Goal: Information Seeking & Learning: Learn about a topic

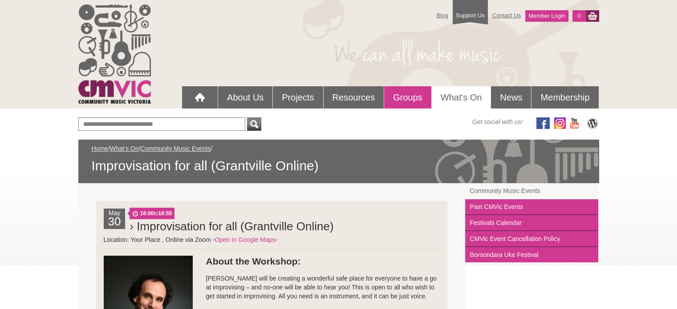
click at [403, 97] on link "Groups" at bounding box center [407, 97] width 47 height 22
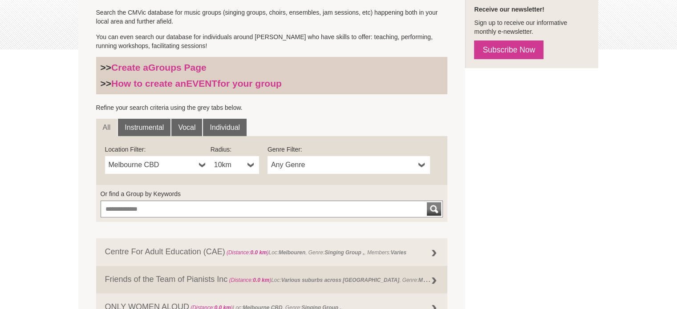
scroll to position [223, 0]
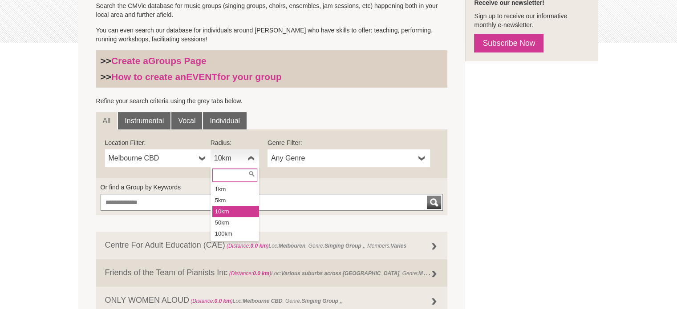
click at [251, 157] on b at bounding box center [250, 159] width 7 height 18
click at [236, 231] on li "100km" at bounding box center [235, 233] width 47 height 11
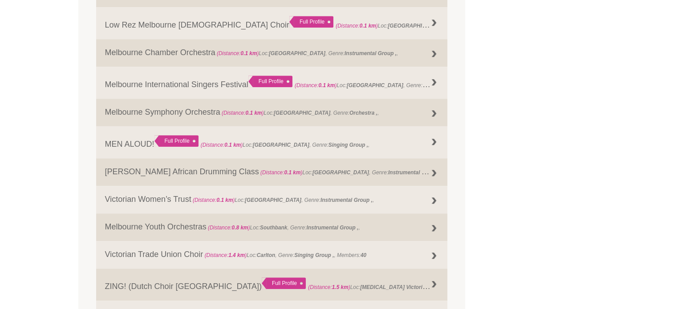
scroll to position [757, 0]
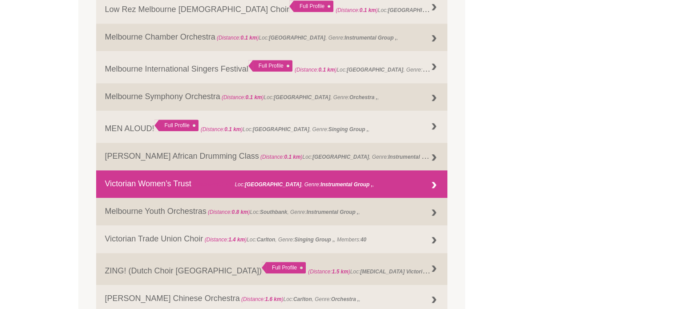
click at [150, 187] on link "Victorian Women’s Trust (Distance: 0.1 km ) Loc: Melbourne , Genre: Instrumenta…" at bounding box center [272, 184] width 352 height 28
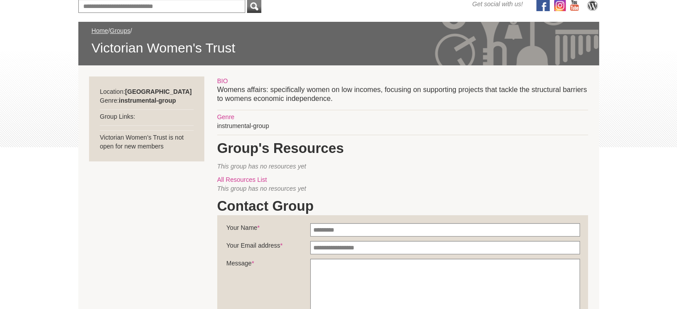
scroll to position [134, 0]
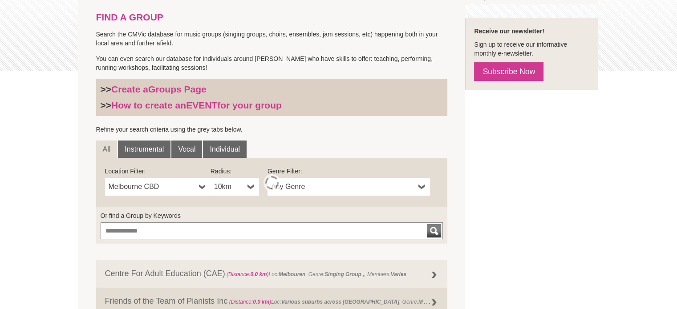
scroll to position [209, 0]
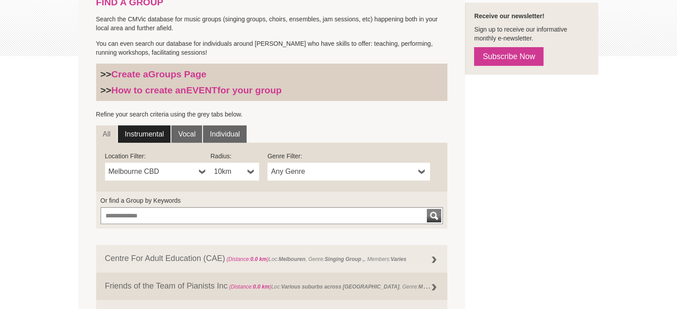
click at [148, 133] on link "Instrumental" at bounding box center [144, 134] width 53 height 18
click at [252, 167] on b at bounding box center [250, 172] width 7 height 18
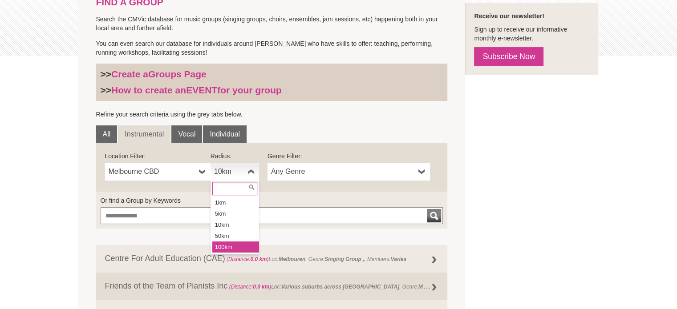
click at [230, 249] on li "100km" at bounding box center [235, 247] width 47 height 11
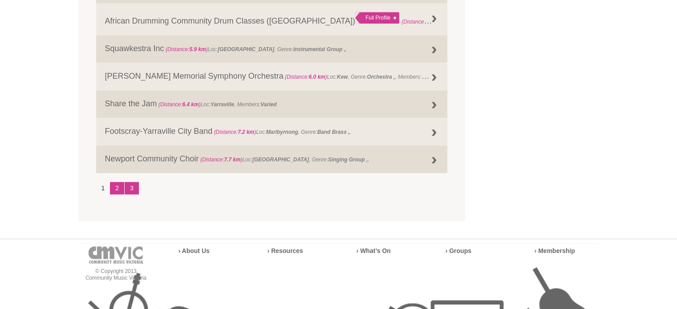
scroll to position [1144, 0]
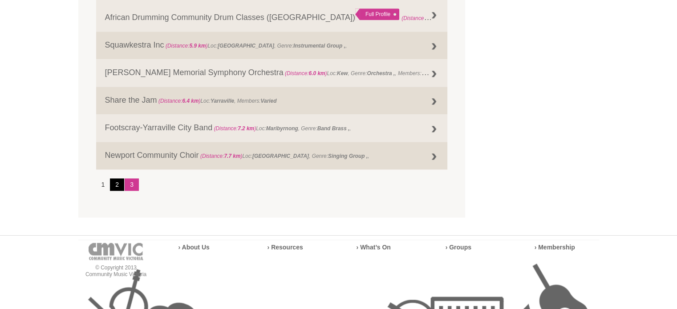
click at [117, 190] on link "2" at bounding box center [117, 184] width 14 height 12
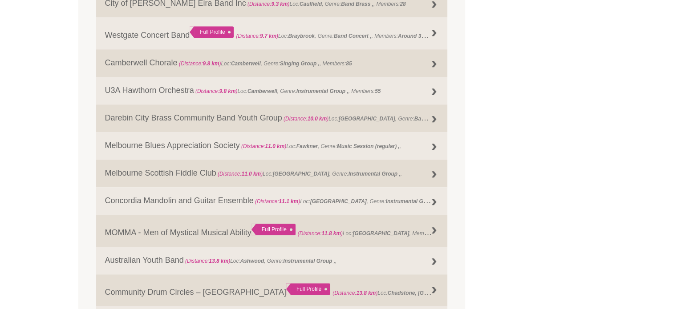
scroll to position [743, 0]
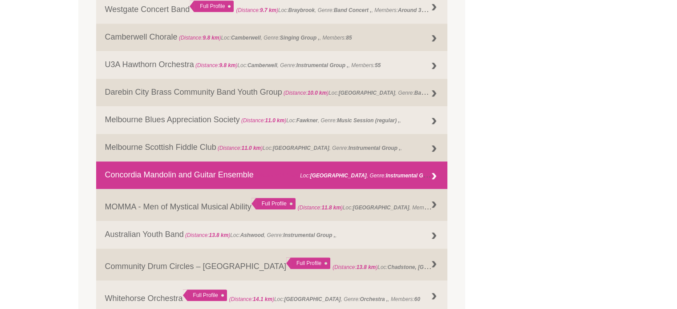
click at [179, 173] on link "Concordia Mandolin and Guitar Ensemble (Distance: 11.1 km ) Loc: East Malvern ,…" at bounding box center [272, 176] width 352 height 28
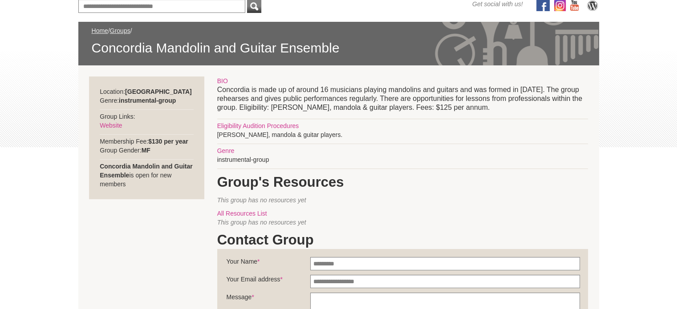
scroll to position [134, 0]
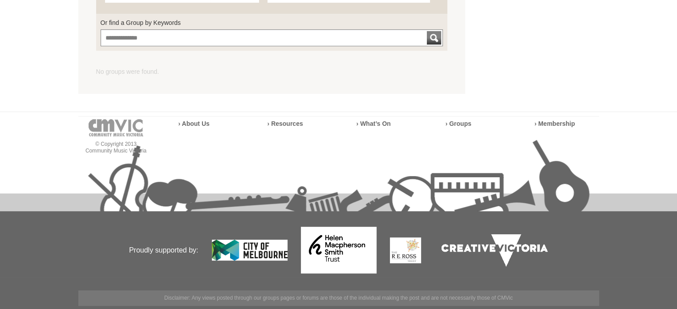
scroll to position [209, 0]
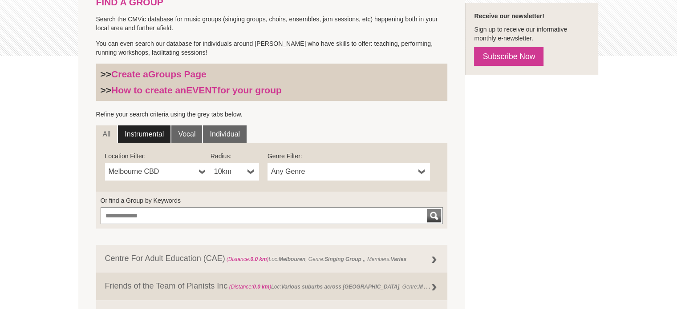
click at [154, 131] on link "Instrumental" at bounding box center [144, 134] width 53 height 18
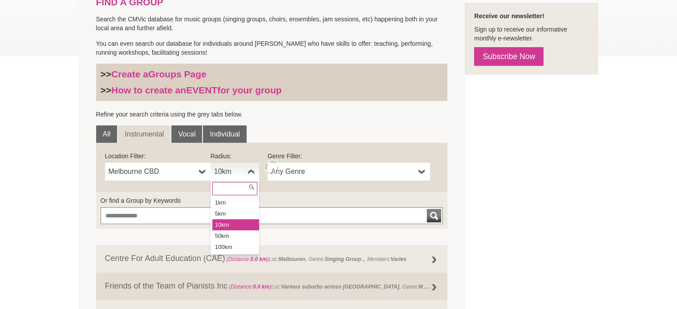
click at [250, 168] on b at bounding box center [250, 172] width 7 height 18
click at [219, 245] on li "100km" at bounding box center [235, 247] width 47 height 11
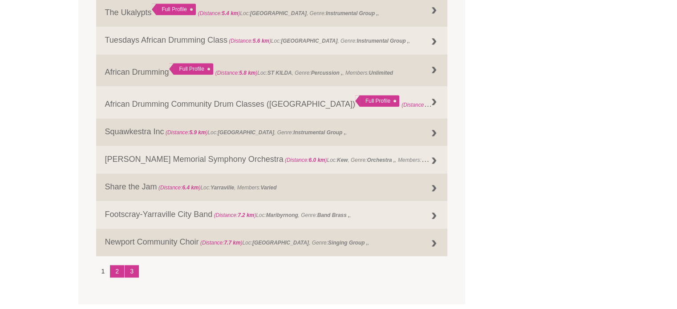
scroll to position [1099, 0]
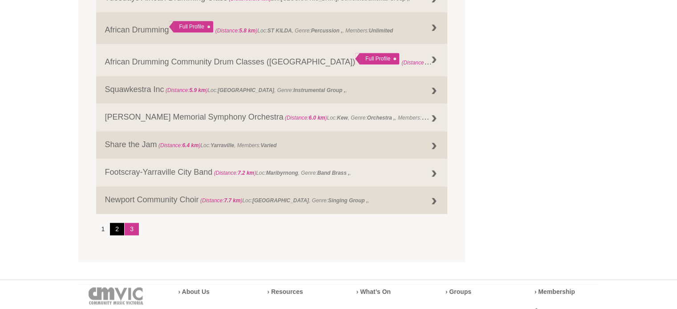
click at [121, 235] on link "2" at bounding box center [117, 229] width 14 height 12
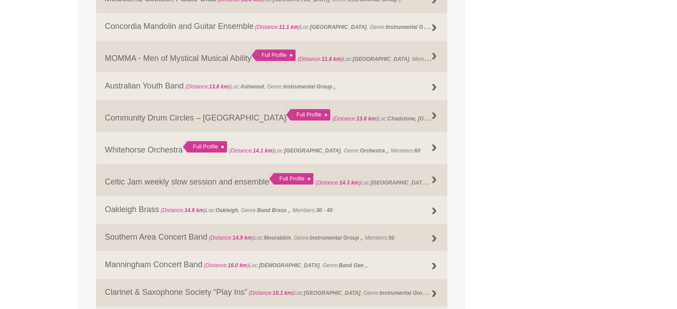
scroll to position [877, 0]
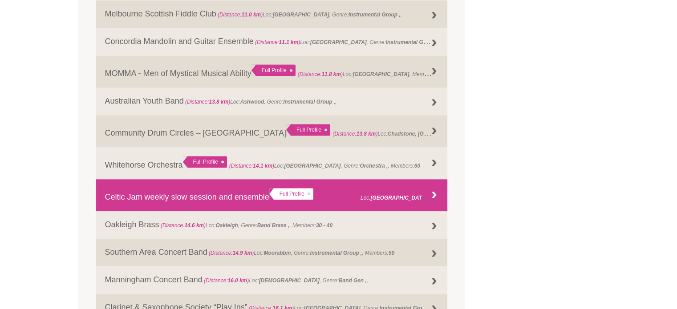
click at [129, 196] on link "Celtic Jam weekly slow session and ensemble Full Profile (Distance: 14.3 km ) L…" at bounding box center [272, 195] width 352 height 32
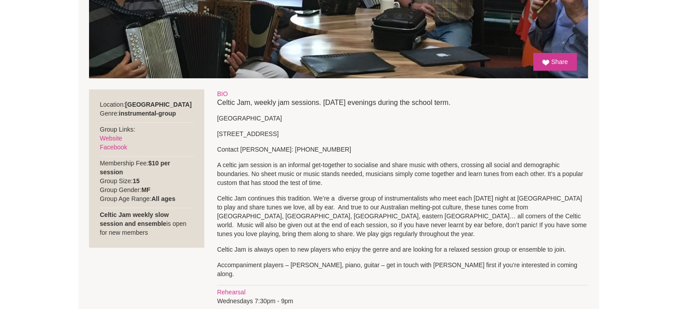
scroll to position [267, 0]
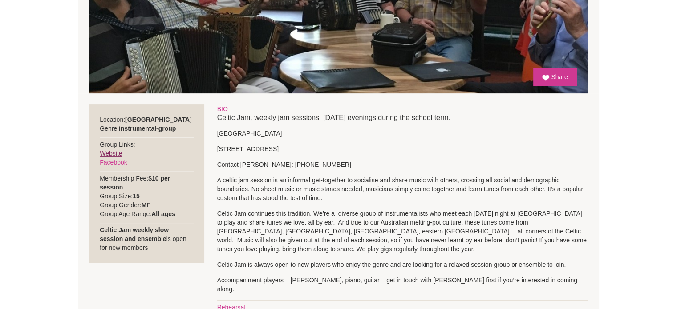
click at [108, 152] on link "Website" at bounding box center [111, 153] width 22 height 7
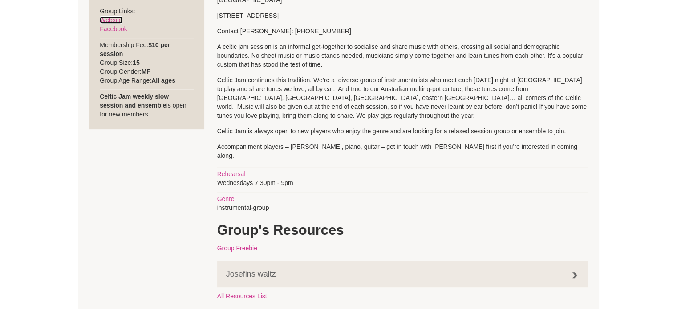
scroll to position [312, 0]
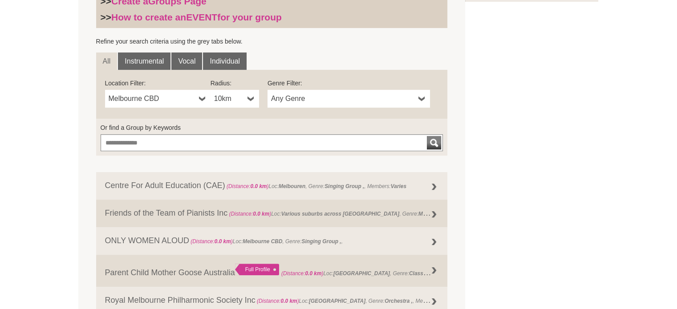
scroll to position [298, 0]
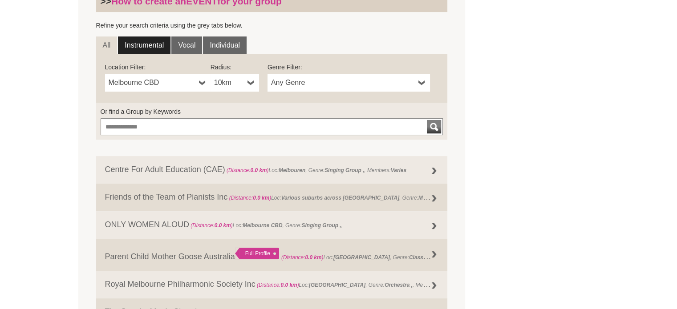
click at [157, 44] on link "Instrumental" at bounding box center [144, 45] width 53 height 18
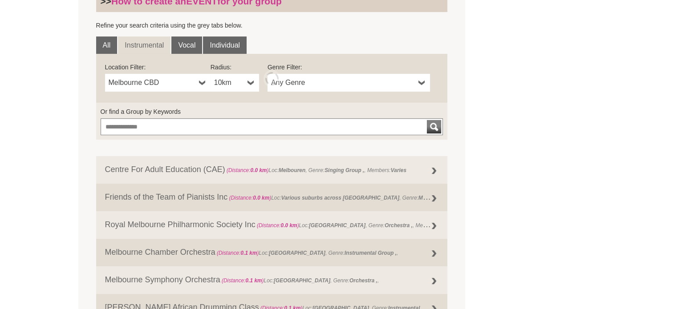
click at [251, 81] on b at bounding box center [250, 83] width 7 height 18
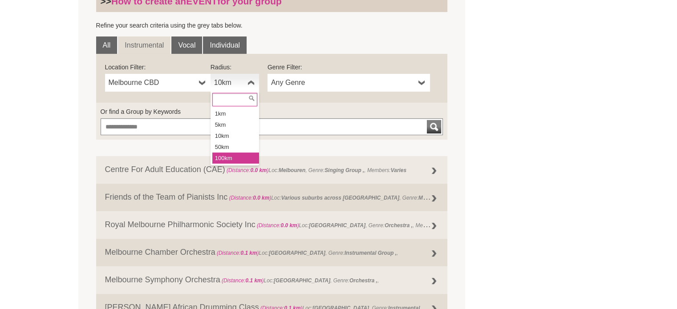
click at [243, 157] on li "100km" at bounding box center [235, 158] width 47 height 11
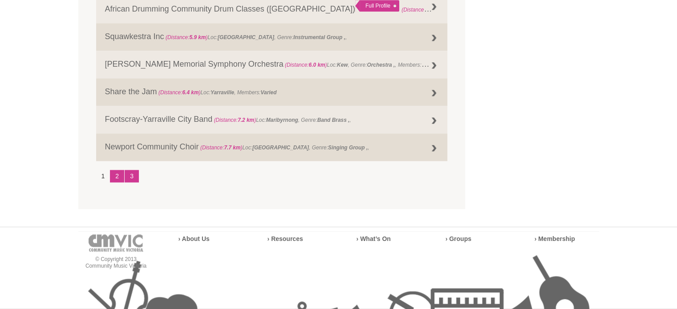
scroll to position [1233, 0]
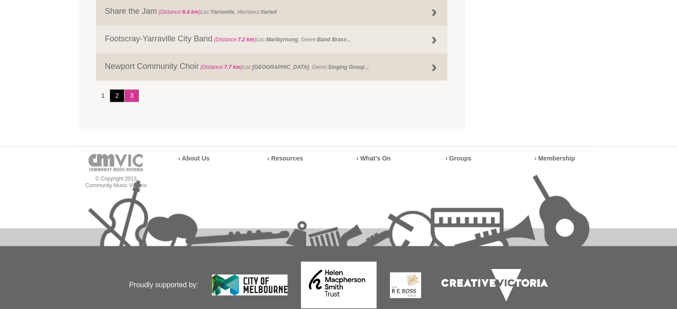
click at [116, 101] on link "2" at bounding box center [117, 95] width 14 height 12
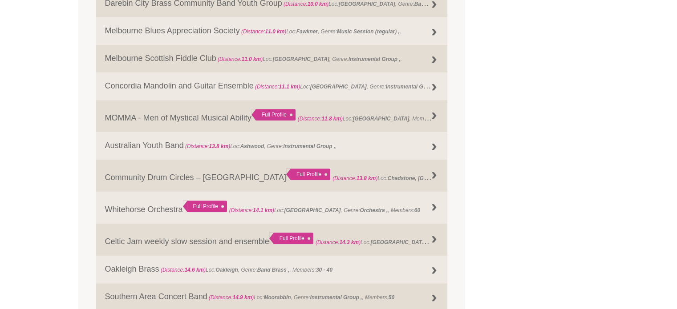
scroll to position [788, 0]
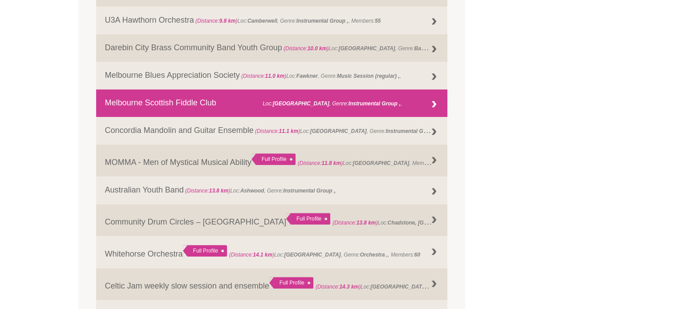
click at [171, 104] on link "Melbourne Scottish Fiddle Club (Distance: 11.0 km ) Loc: North Balwyn , Genre: …" at bounding box center [272, 103] width 352 height 28
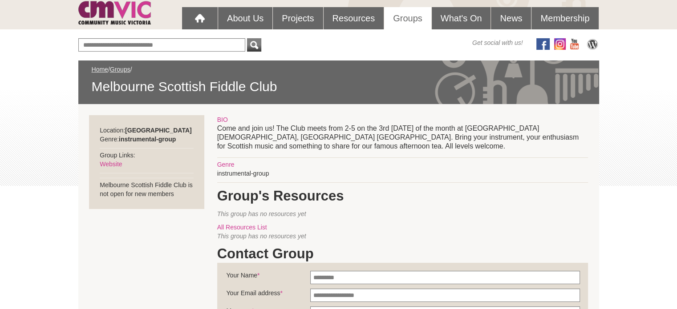
scroll to position [89, 0]
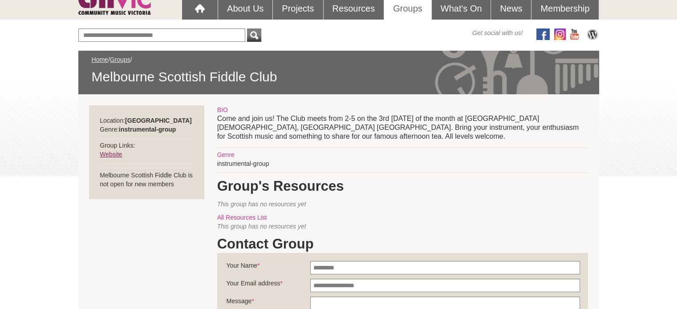
click at [112, 155] on link "Website" at bounding box center [111, 154] width 22 height 7
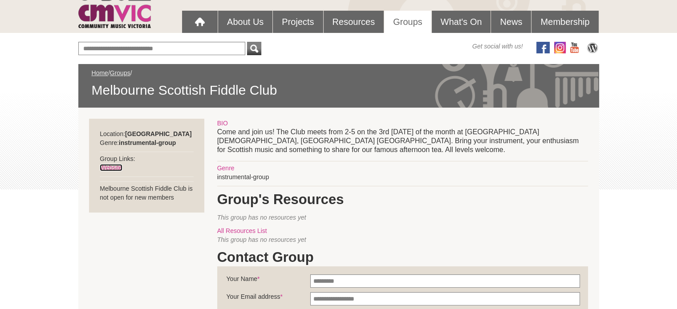
scroll to position [0, 0]
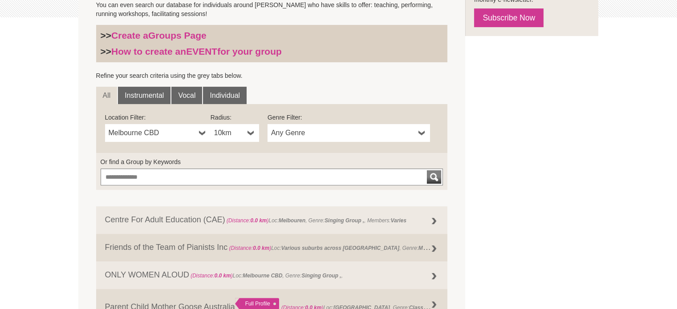
scroll to position [254, 0]
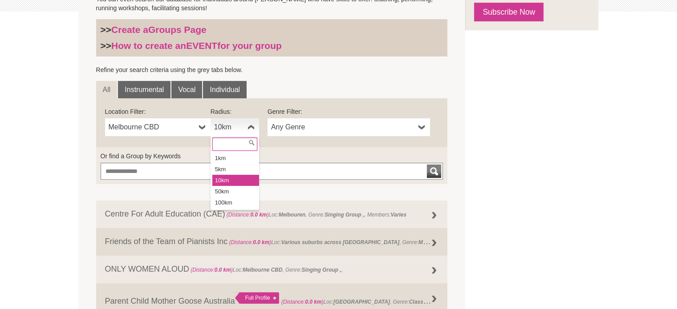
click at [249, 123] on b at bounding box center [250, 127] width 7 height 18
click at [239, 198] on li "100km" at bounding box center [235, 202] width 47 height 11
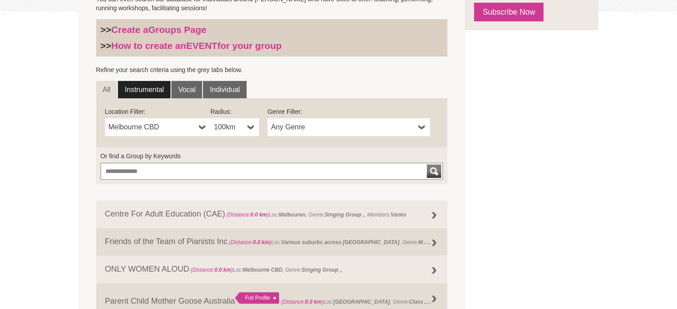
click at [146, 84] on link "Instrumental" at bounding box center [144, 90] width 53 height 18
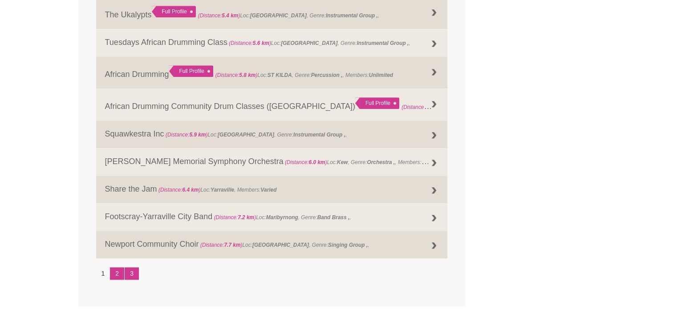
scroll to position [1233, 0]
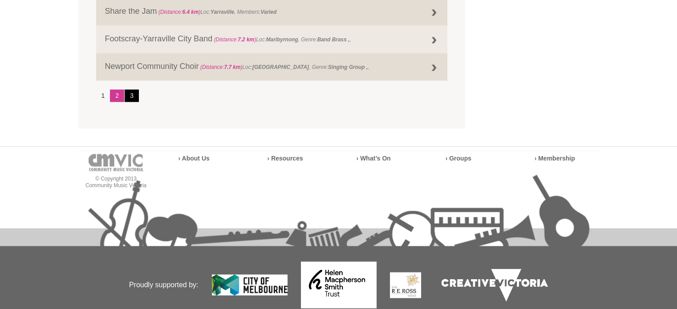
click at [134, 101] on link "3" at bounding box center [132, 95] width 14 height 12
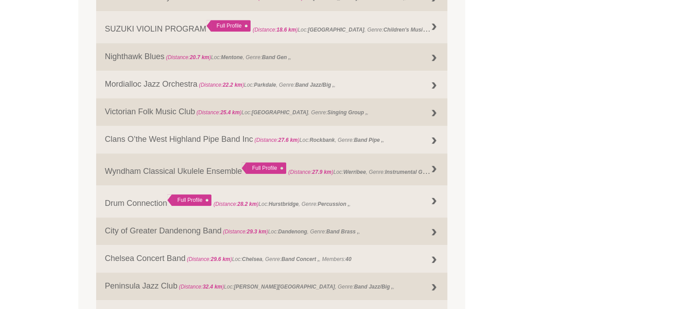
scroll to position [607, 0]
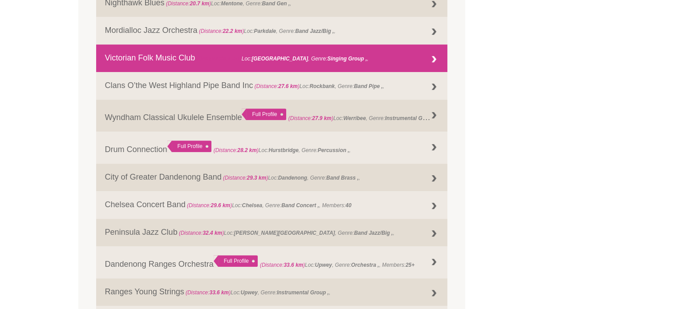
click at [157, 55] on link "Victorian Folk Music Club (Distance: 25.4 km ) Loc: Ringwood East , Genre: Sing…" at bounding box center [272, 59] width 352 height 28
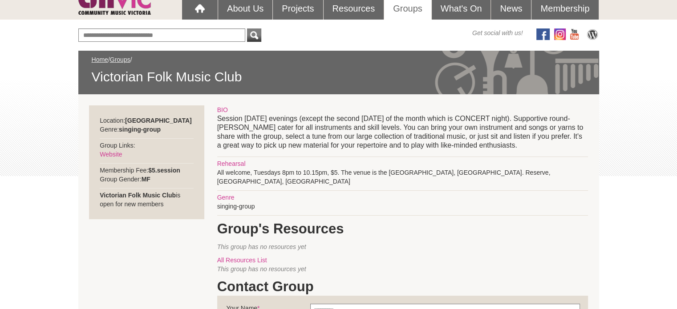
scroll to position [134, 0]
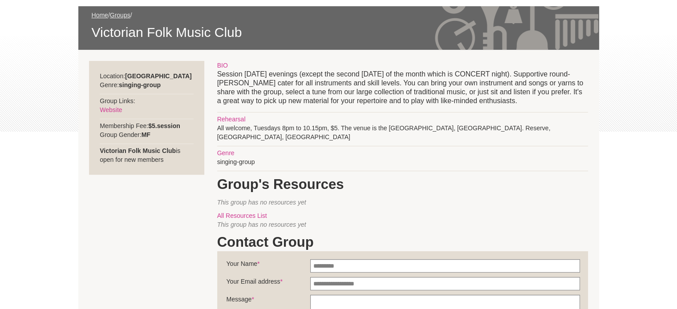
click at [107, 105] on div "Location: [GEOGRAPHIC_DATA] Genre: singing-group Group Links: Website Membershi…" at bounding box center [146, 118] width 115 height 114
click at [109, 108] on link "Website" at bounding box center [111, 109] width 22 height 7
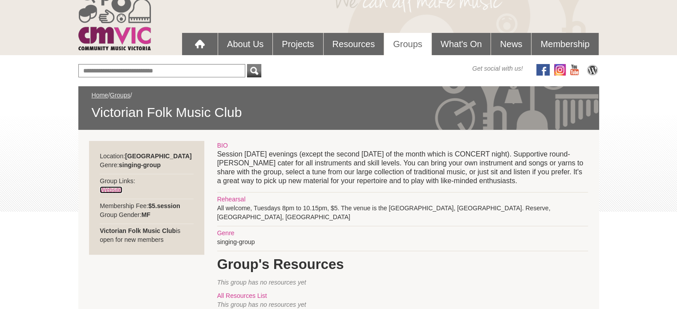
scroll to position [45, 0]
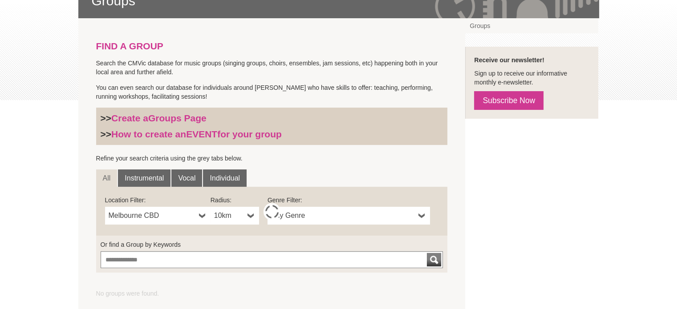
scroll to position [209, 0]
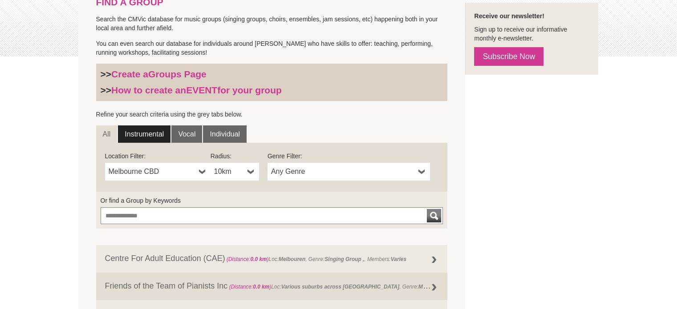
click at [145, 133] on link "Instrumental" at bounding box center [144, 134] width 53 height 18
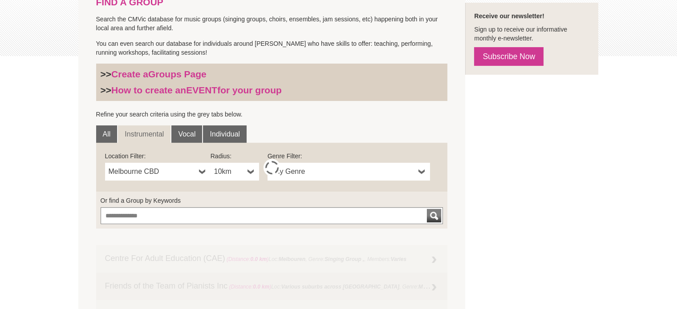
click at [250, 168] on b at bounding box center [250, 172] width 7 height 18
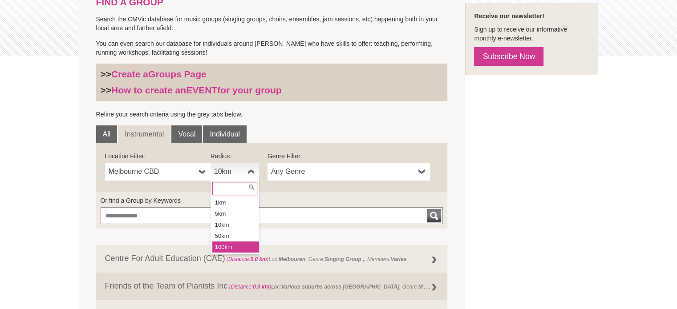
click at [235, 243] on li "100km" at bounding box center [235, 247] width 47 height 11
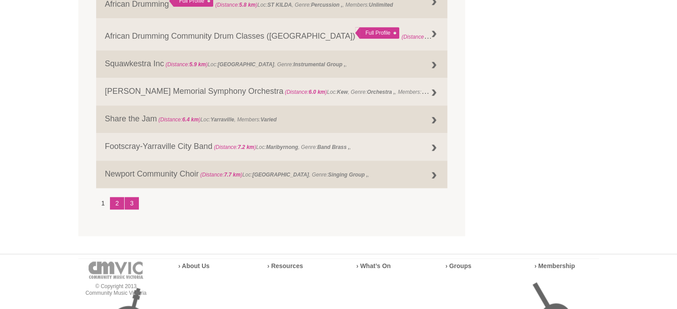
scroll to position [1139, 0]
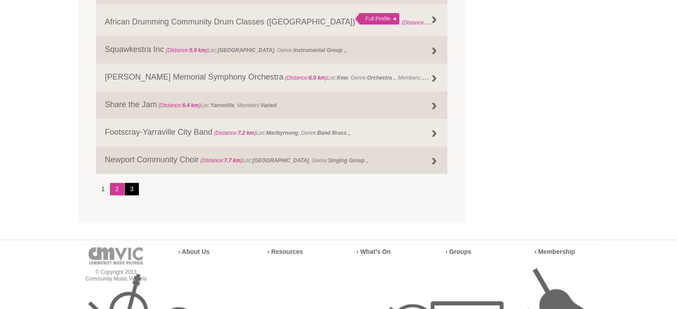
click at [133, 195] on link "3" at bounding box center [132, 189] width 14 height 12
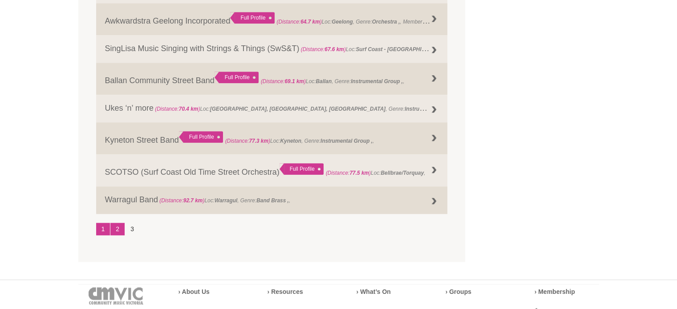
scroll to position [1053, 0]
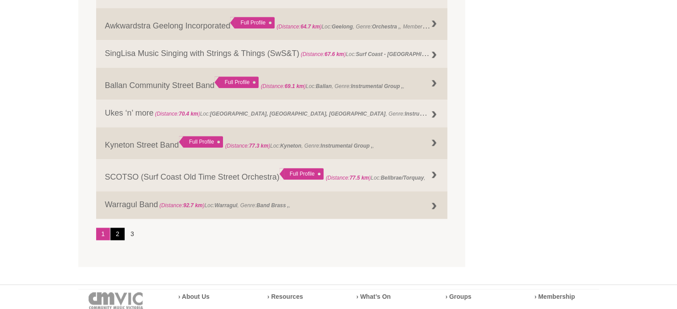
click at [116, 235] on link "2" at bounding box center [117, 234] width 14 height 12
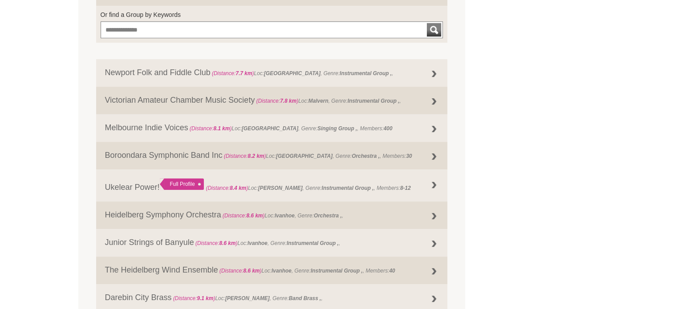
scroll to position [385, 0]
